Goal: Task Accomplishment & Management: Complete application form

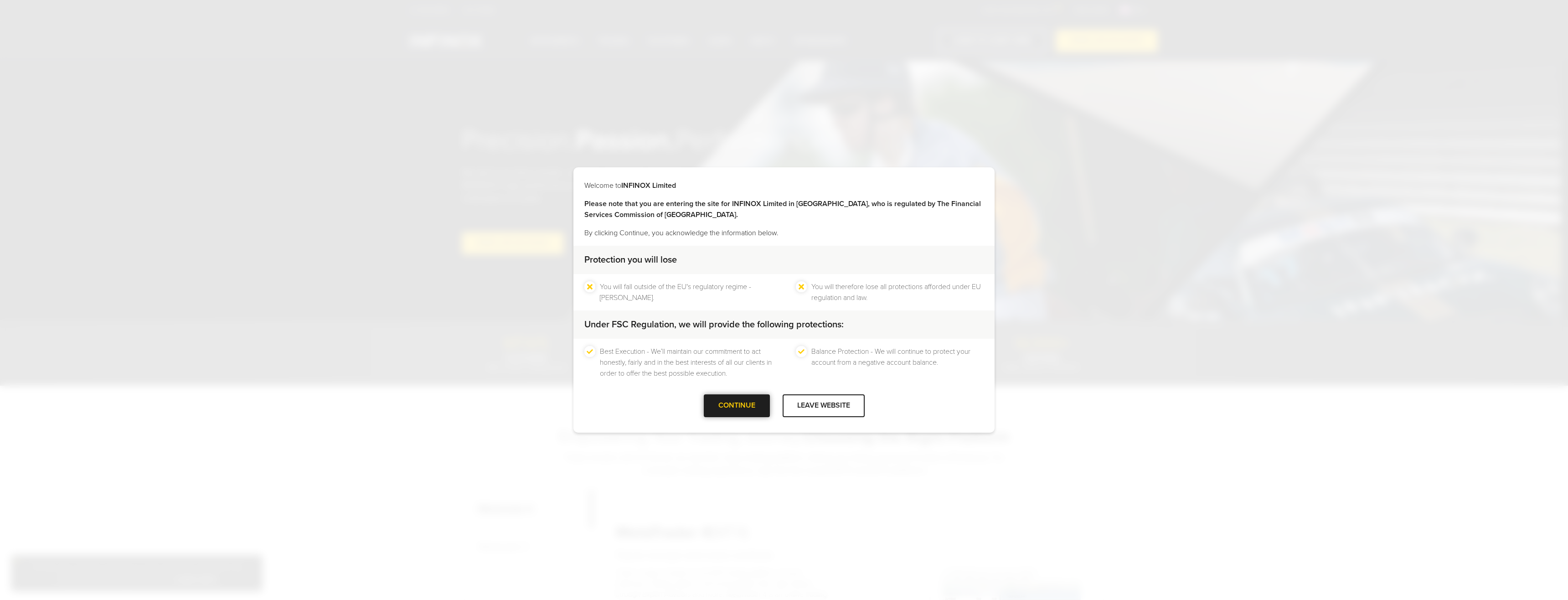
click at [713, 397] on div "CONTINUE" at bounding box center [737, 406] width 66 height 23
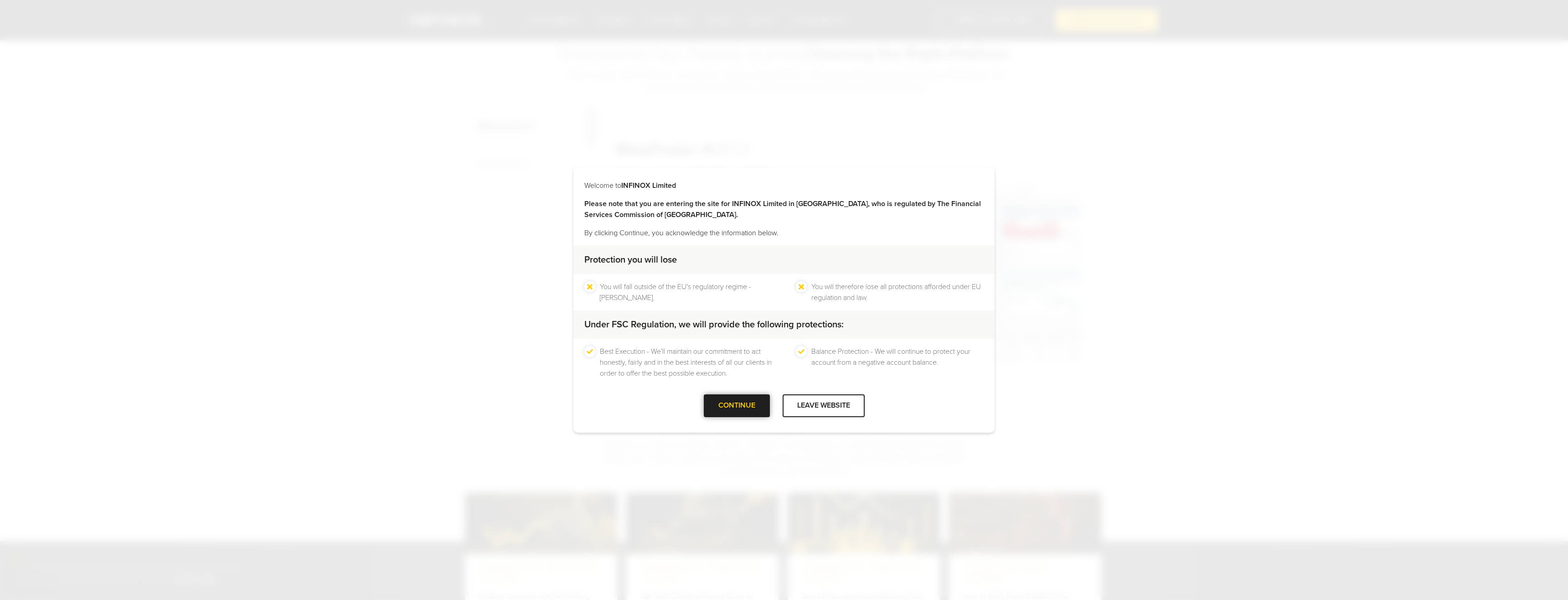
click at [737, 406] on div at bounding box center [737, 406] width 0 height 0
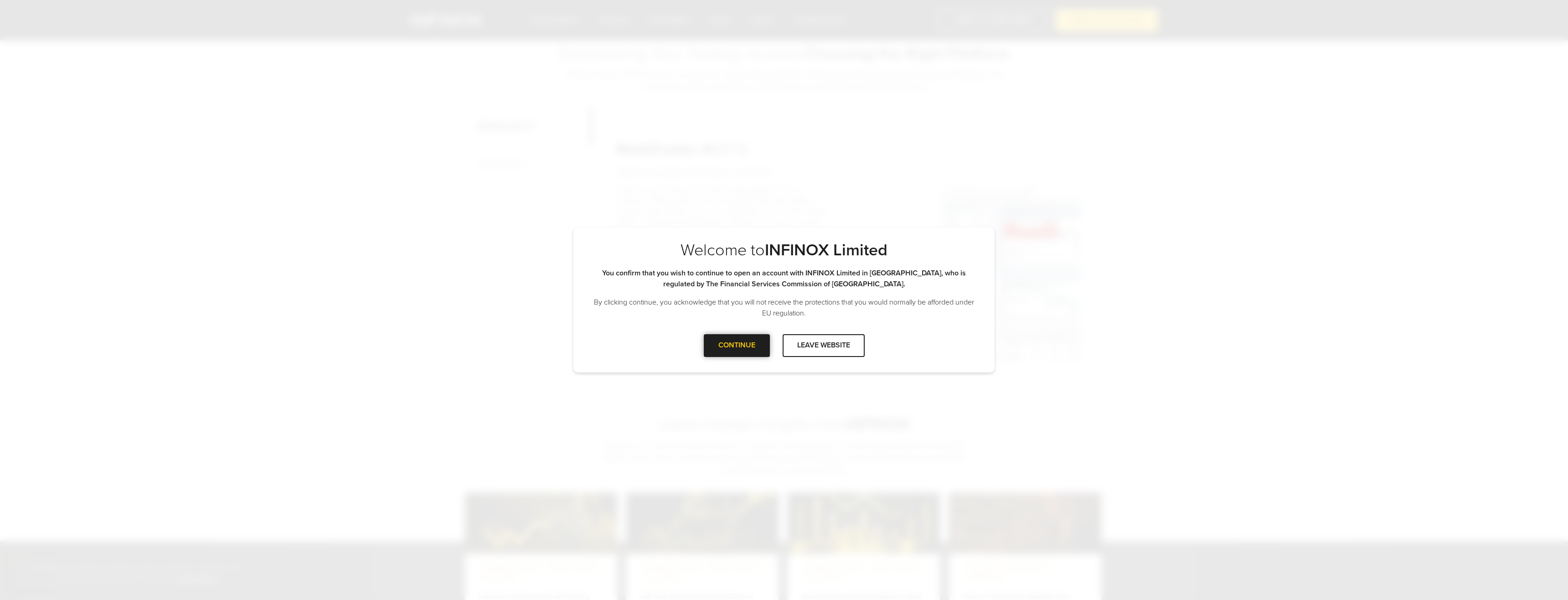
click at [737, 346] on div at bounding box center [737, 346] width 0 height 0
